Goal: Navigation & Orientation: Find specific page/section

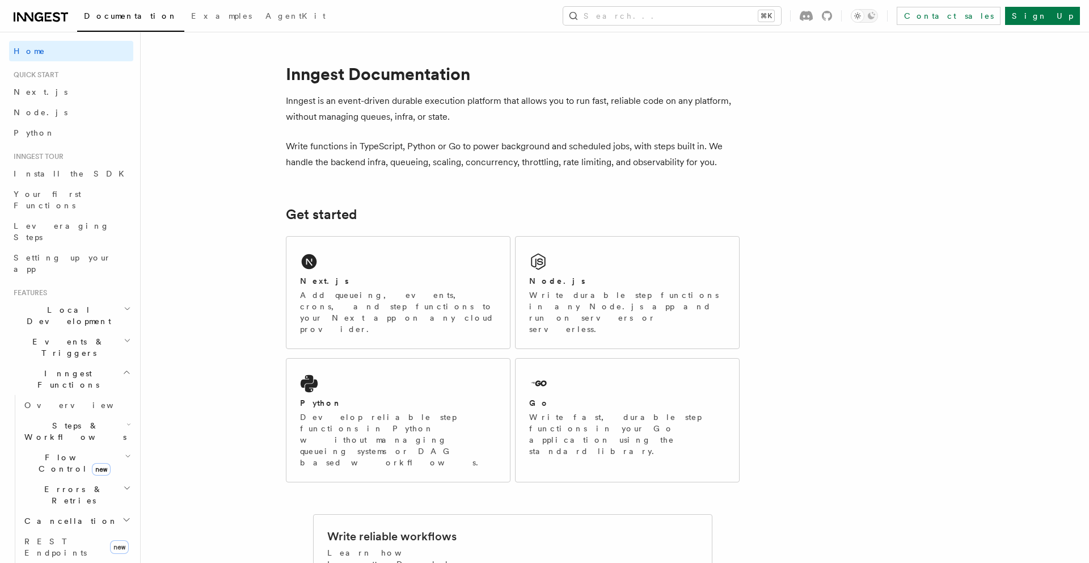
click at [44, 16] on icon at bounding box center [41, 17] width 54 height 14
click at [34, 21] on icon at bounding box center [41, 17] width 54 height 14
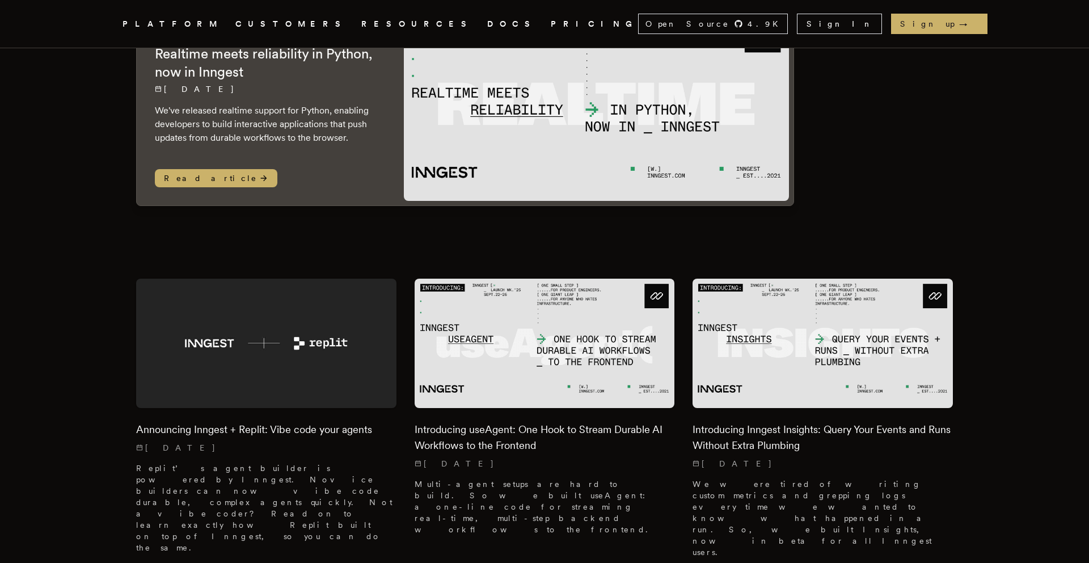
scroll to position [146, 0]
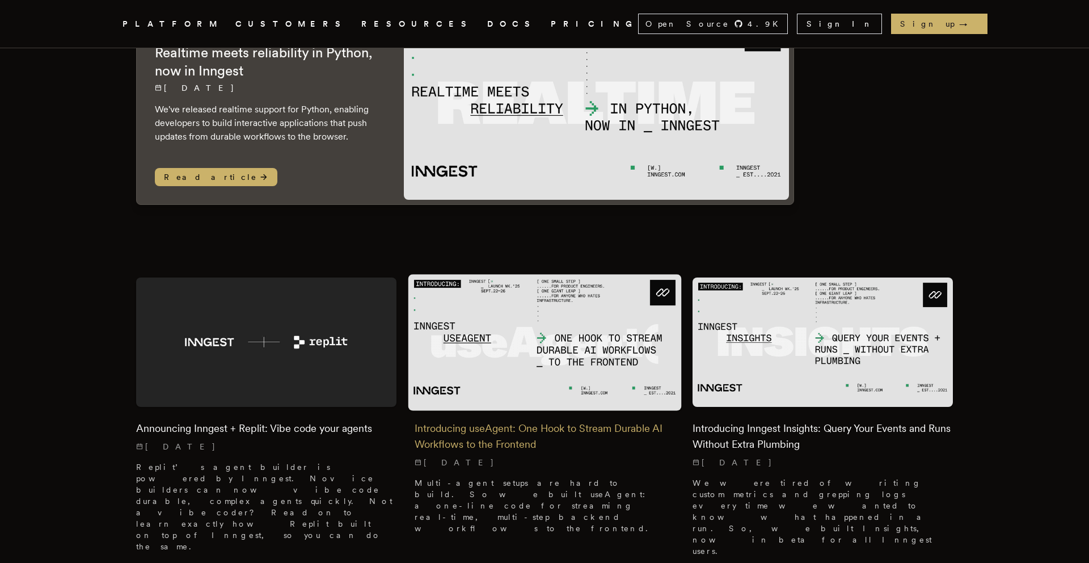
click at [543, 348] on img at bounding box center [544, 342] width 273 height 136
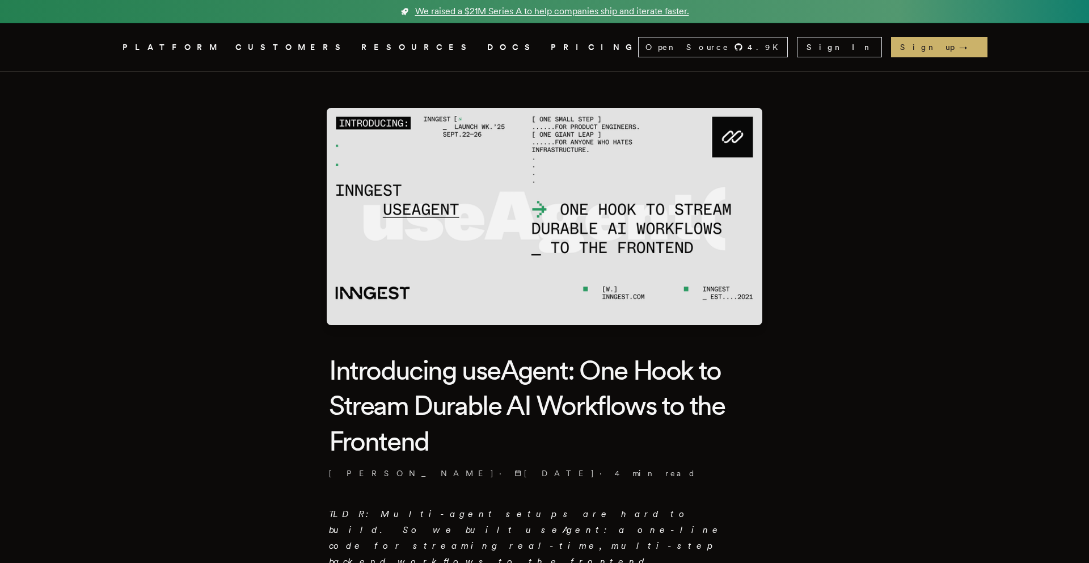
click at [564, 9] on span "We raised a $21M Series A to help companies ship and iterate faster." at bounding box center [552, 12] width 274 height 14
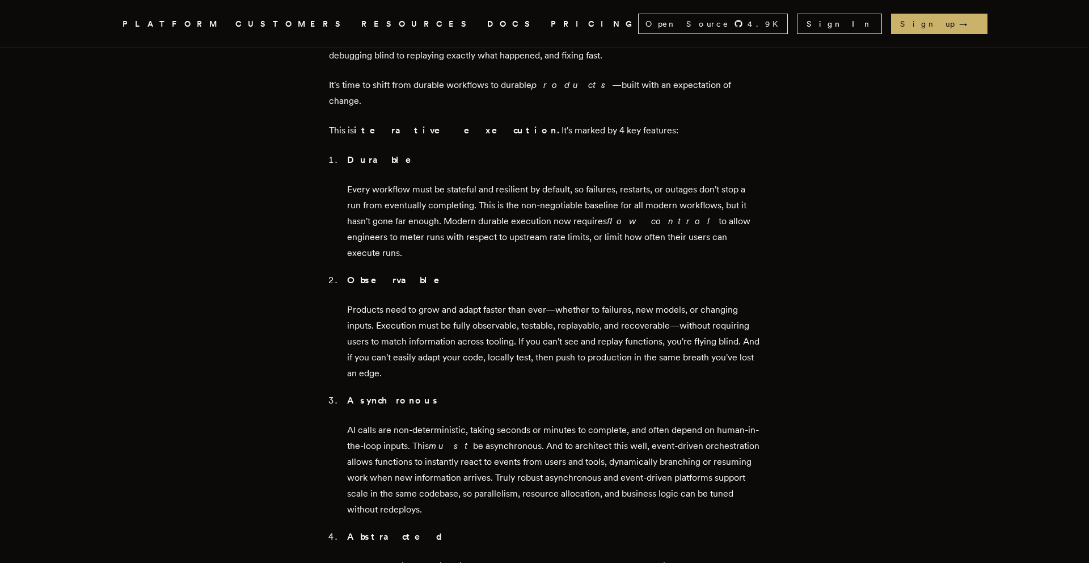
scroll to position [1379, 0]
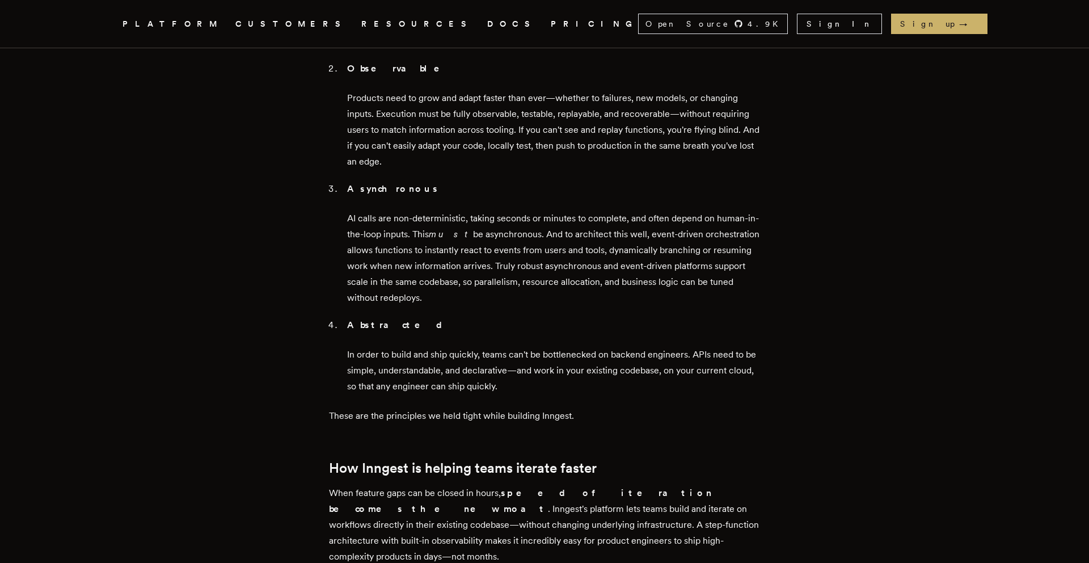
click at [487, 29] on link "DOCS" at bounding box center [512, 24] width 50 height 14
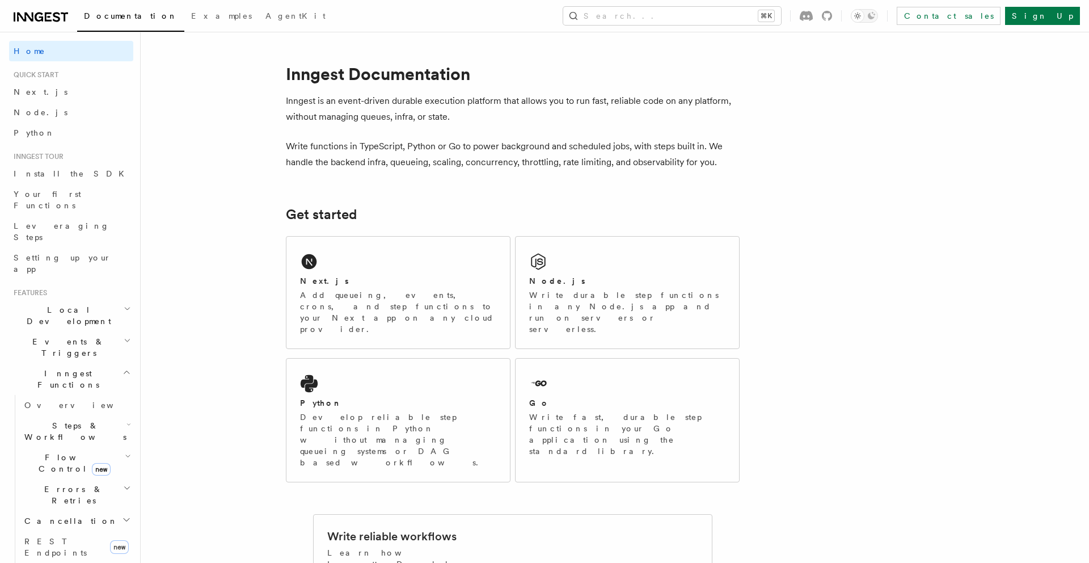
click at [44, 12] on icon at bounding box center [41, 17] width 54 height 14
